Goal: Book appointment/travel/reservation

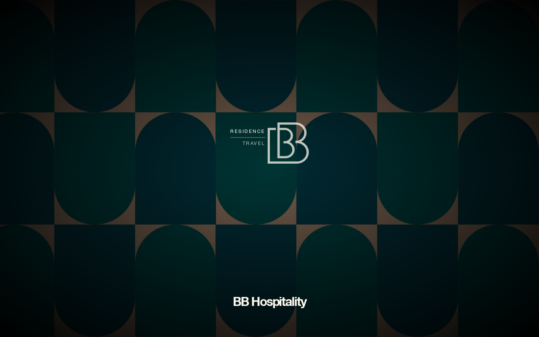
click at [256, 131] on span "residence" at bounding box center [247, 131] width 35 height 12
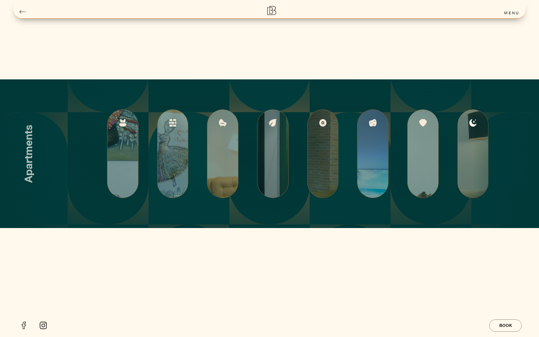
scroll to position [1373, 0]
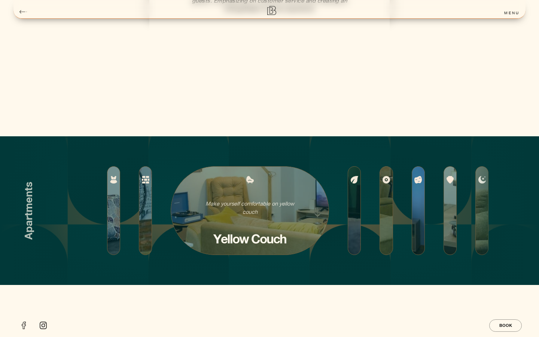
click at [234, 240] on h3 "yellow couch" at bounding box center [249, 238] width 73 height 13
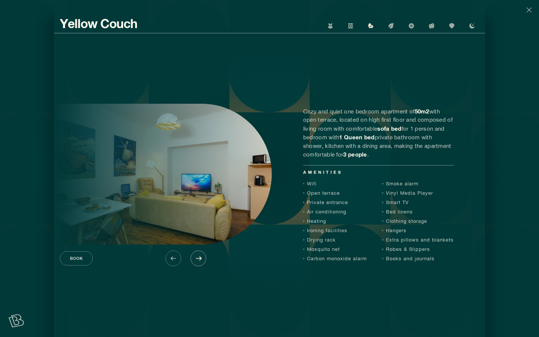
click at [204, 262] on button at bounding box center [199, 258] width 16 height 16
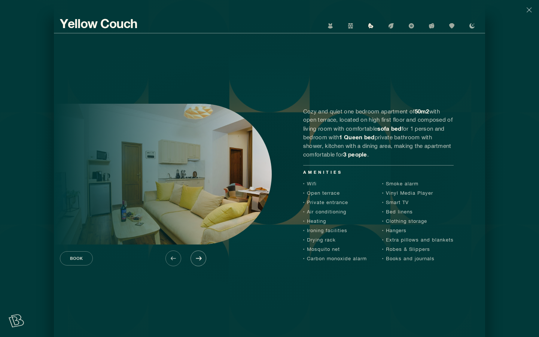
click at [204, 262] on button at bounding box center [199, 258] width 16 height 16
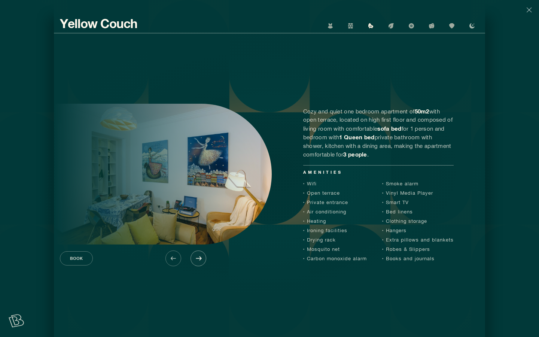
click at [204, 262] on button at bounding box center [199, 258] width 16 height 16
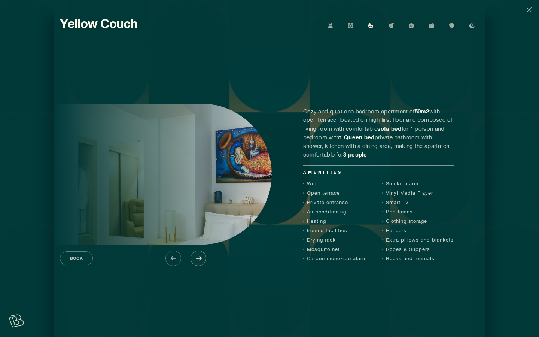
click at [204, 262] on button at bounding box center [199, 258] width 16 height 16
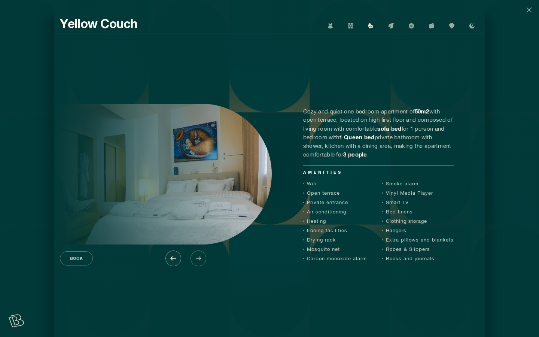
click at [180, 258] on button at bounding box center [173, 258] width 16 height 16
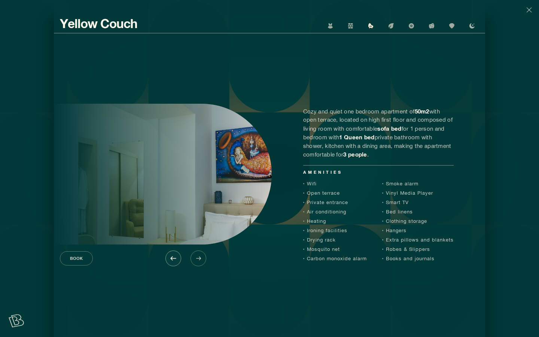
click at [178, 257] on button at bounding box center [173, 258] width 16 height 16
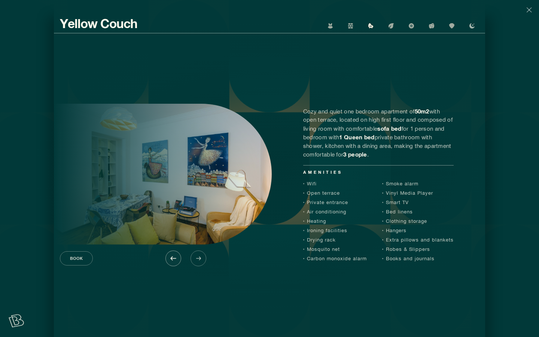
click at [178, 257] on button at bounding box center [173, 258] width 16 height 16
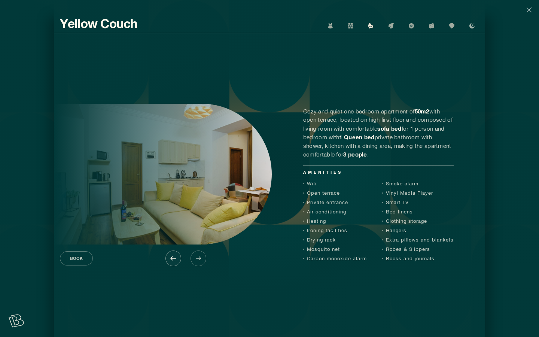
click at [178, 257] on button at bounding box center [173, 258] width 16 height 16
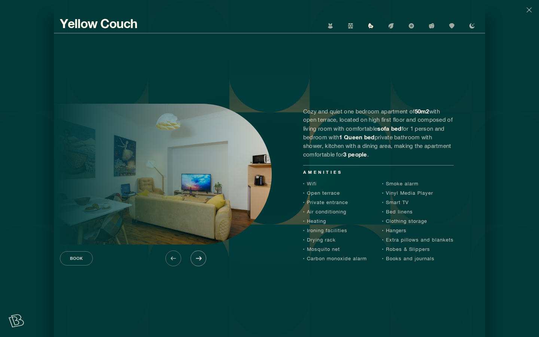
click at [204, 257] on button at bounding box center [199, 258] width 16 height 16
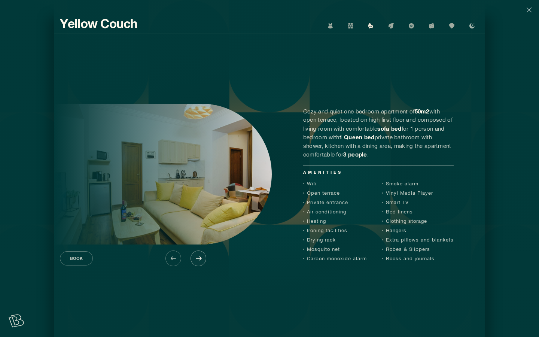
click at [204, 257] on button at bounding box center [199, 258] width 16 height 16
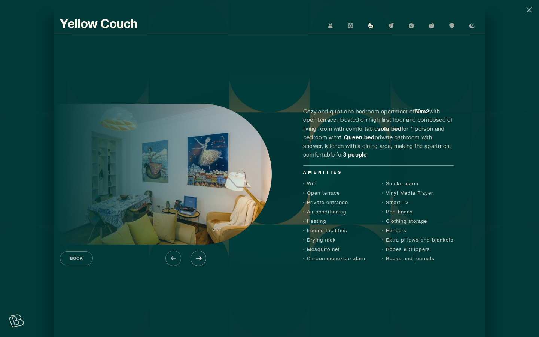
click at [204, 257] on button at bounding box center [199, 258] width 16 height 16
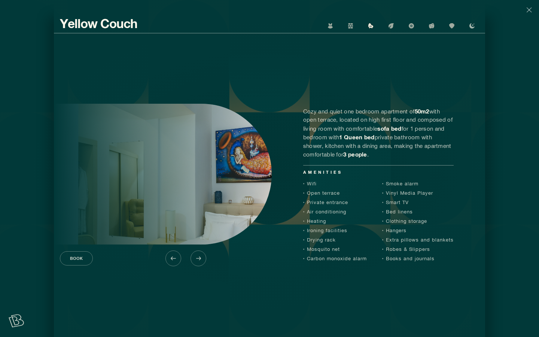
click at [527, 10] on img "button" at bounding box center [529, 9] width 5 height 5
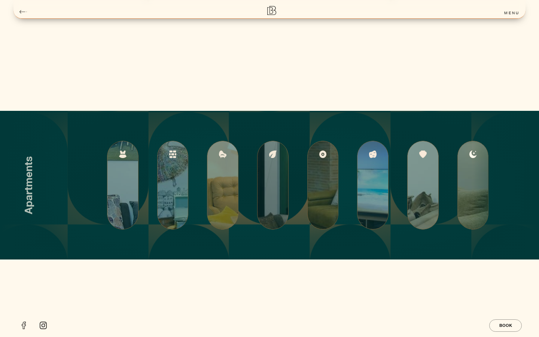
scroll to position [1413, 0]
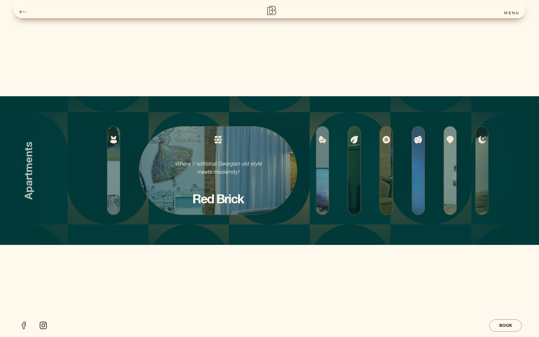
click at [182, 152] on link "Where traditional Georgian old style meets modernity! red brick" at bounding box center [218, 170] width 177 height 107
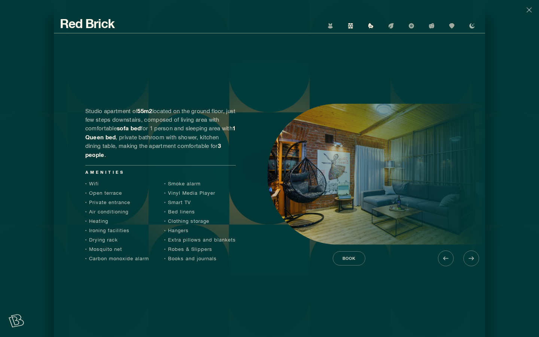
click at [368, 25] on button "button" at bounding box center [371, 26] width 14 height 14
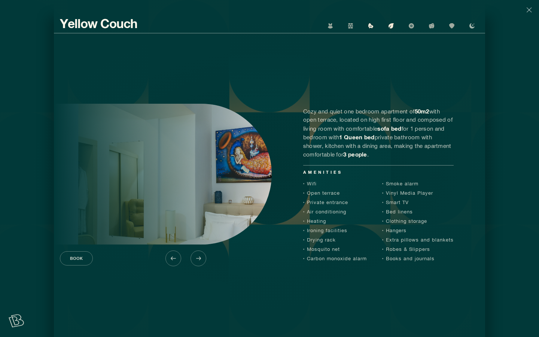
click at [392, 27] on img "button" at bounding box center [391, 25] width 5 height 5
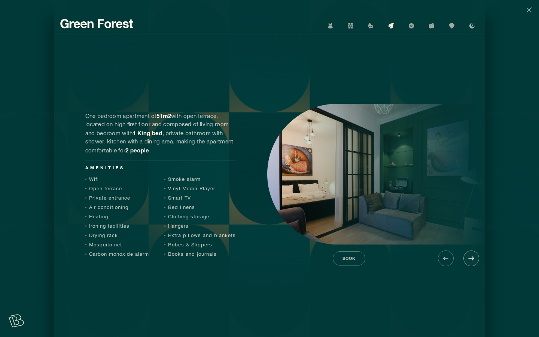
click at [469, 261] on button at bounding box center [472, 258] width 16 height 16
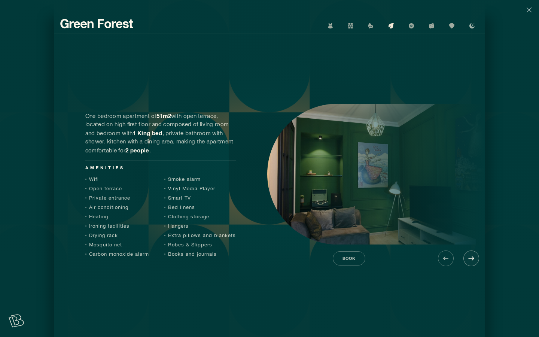
click at [469, 261] on button at bounding box center [472, 258] width 16 height 16
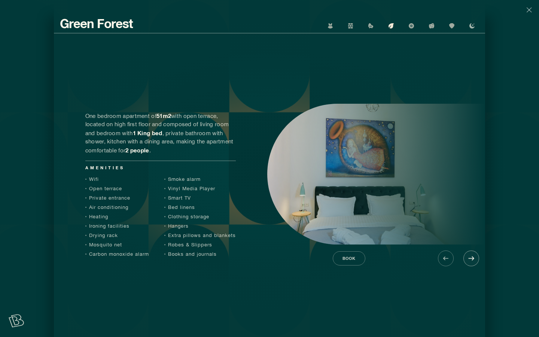
click at [469, 261] on button at bounding box center [472, 258] width 16 height 16
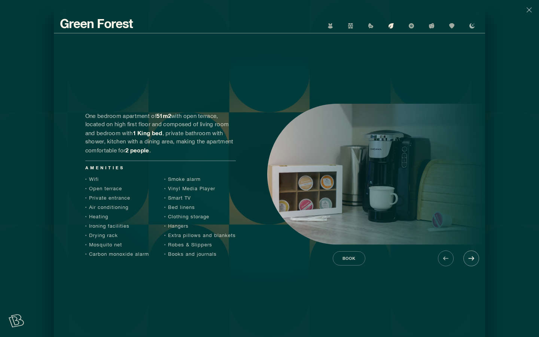
click at [469, 261] on button at bounding box center [472, 258] width 16 height 16
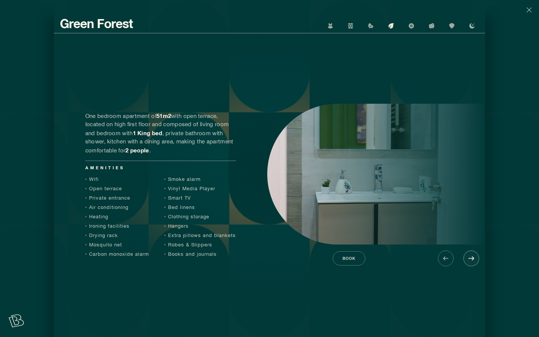
click at [469, 261] on button at bounding box center [472, 258] width 16 height 16
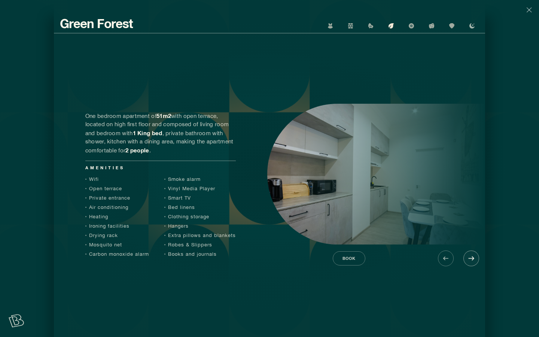
click at [469, 261] on button at bounding box center [472, 258] width 16 height 16
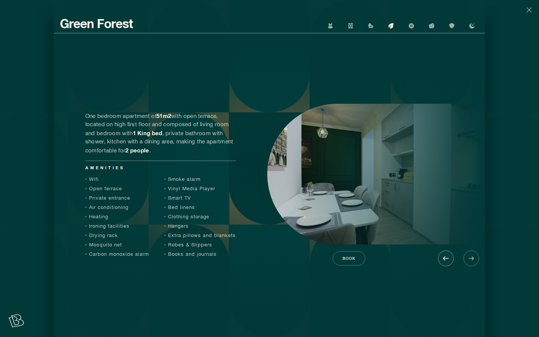
click at [446, 259] on img at bounding box center [446, 258] width 6 height 4
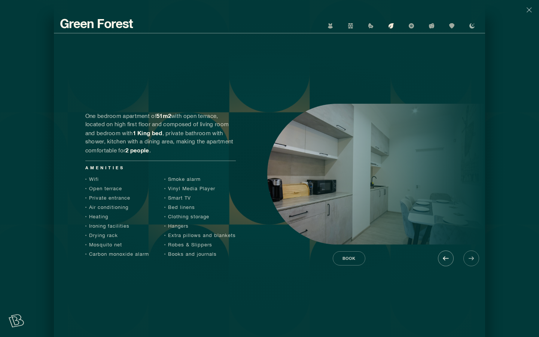
click at [444, 257] on img at bounding box center [446, 258] width 6 height 4
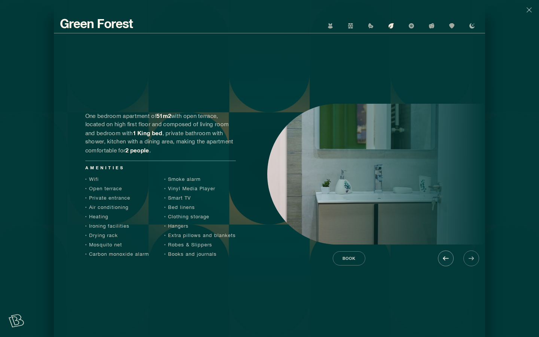
click at [444, 257] on img at bounding box center [446, 258] width 6 height 4
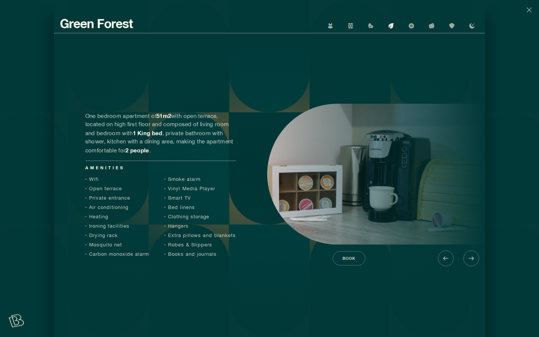
click at [529, 11] on img "button" at bounding box center [529, 9] width 5 height 5
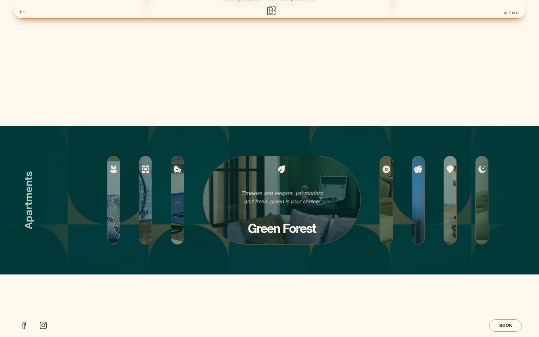
scroll to position [1365, 0]
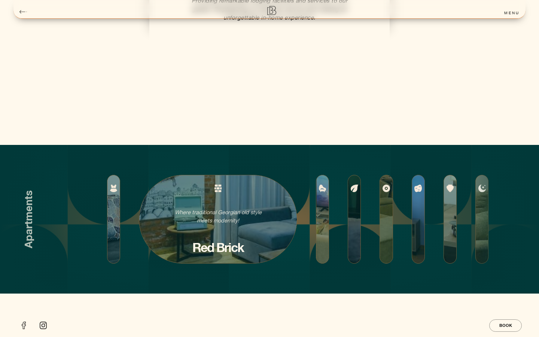
click at [158, 216] on link "Where traditional Georgian old style meets modernity! red brick" at bounding box center [218, 218] width 177 height 107
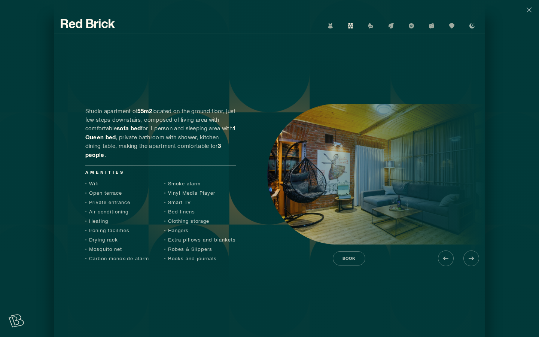
click at [528, 12] on button "button" at bounding box center [529, 10] width 20 height 20
